Goal: Navigation & Orientation: Find specific page/section

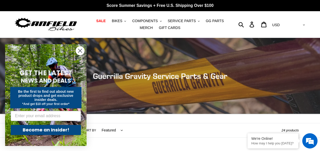
scroll to position [149, 0]
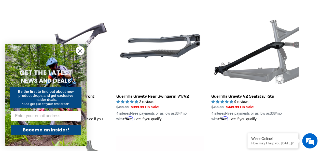
click at [82, 51] on circle "Close dialog" at bounding box center [80, 51] width 8 height 8
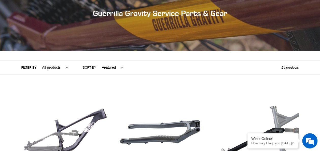
scroll to position [0, 0]
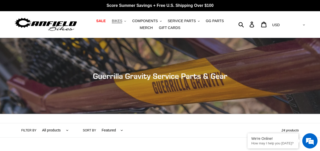
click at [116, 22] on button "BIKES .cls-1{fill:#231f20}" at bounding box center [118, 21] width 19 height 7
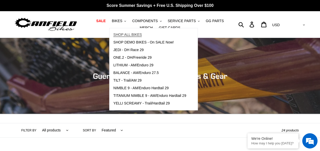
click at [120, 33] on span "SHOP ALL BIKES" at bounding box center [127, 35] width 28 height 4
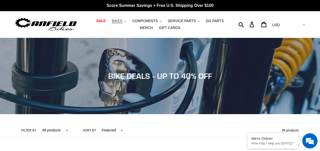
click at [113, 20] on span "BIKES" at bounding box center [117, 21] width 10 height 4
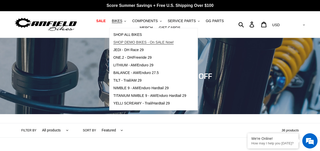
click at [120, 41] on span "SHOP DEMO BIKES - On SALE Now!" at bounding box center [143, 42] width 60 height 4
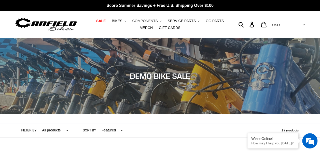
click at [141, 20] on span "COMPONENTS" at bounding box center [144, 21] width 25 height 4
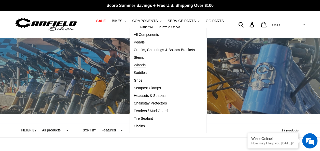
click at [134, 66] on span "Wheels" at bounding box center [140, 65] width 12 height 4
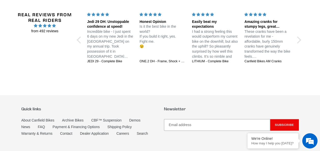
scroll to position [316, 0]
